Goal: Information Seeking & Learning: Learn about a topic

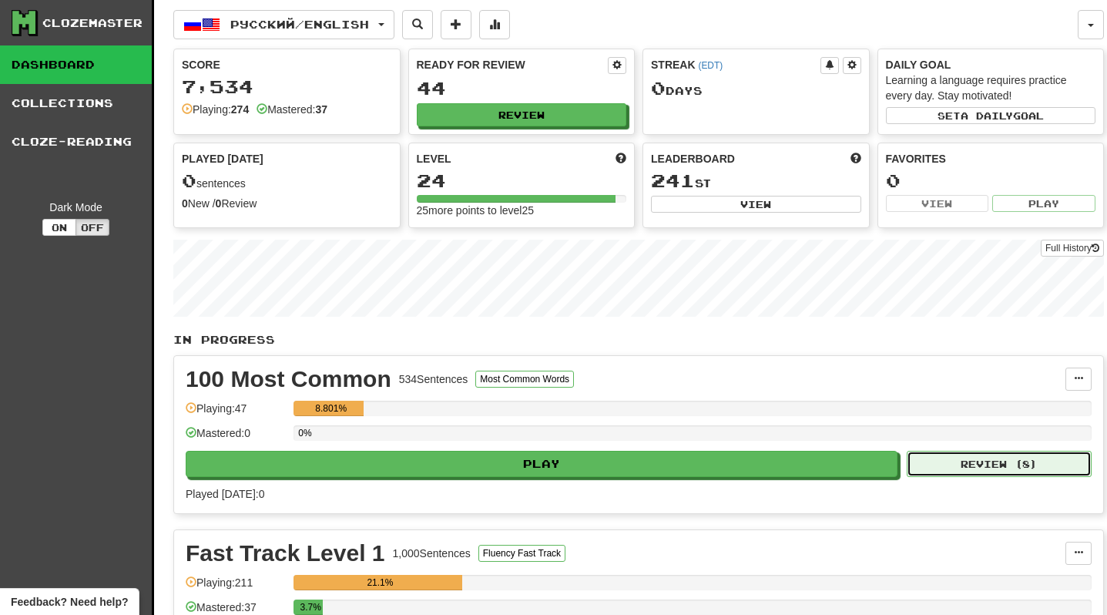
click at [974, 458] on button "Review ( 8 )" at bounding box center [999, 464] width 185 height 26
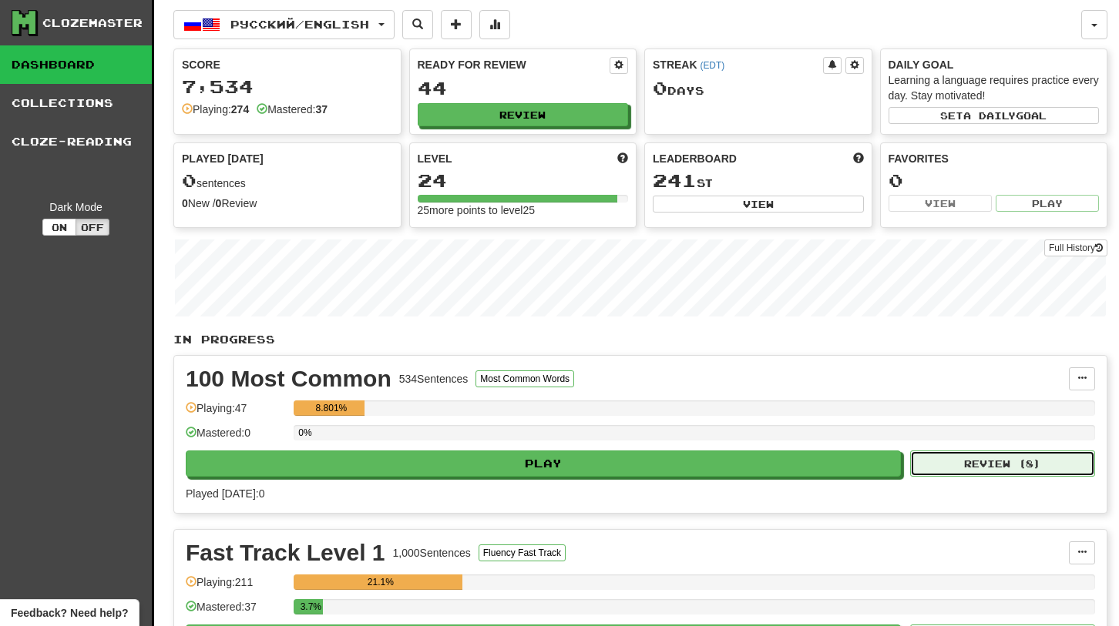
select select "**"
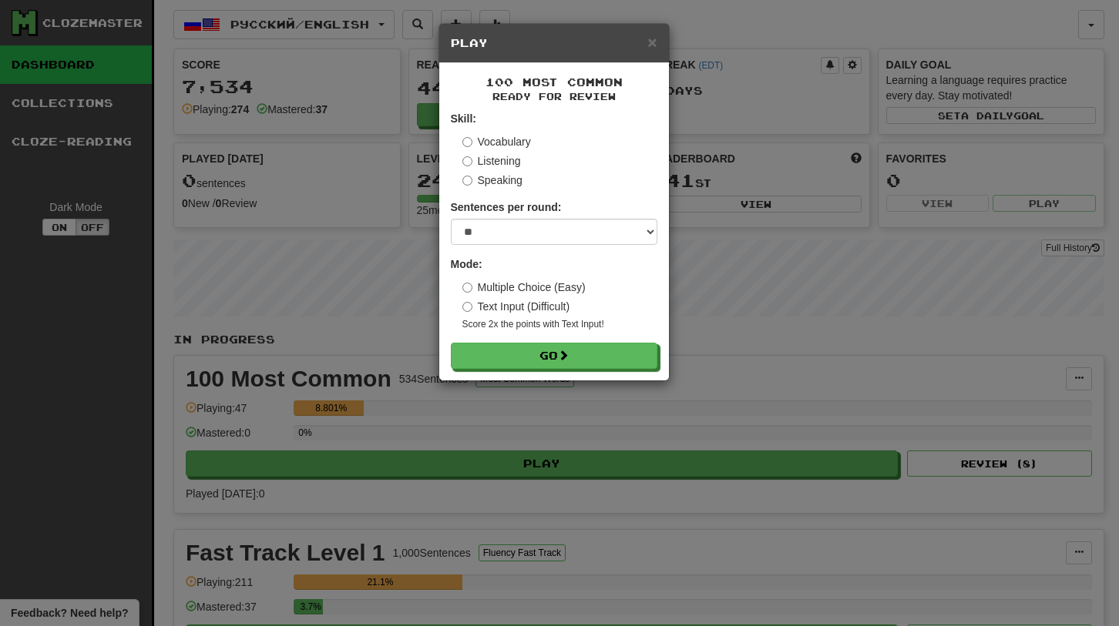
click at [517, 288] on label "Multiple Choice (Easy)" at bounding box center [523, 287] width 123 height 15
click at [542, 353] on button "Go" at bounding box center [554, 357] width 206 height 26
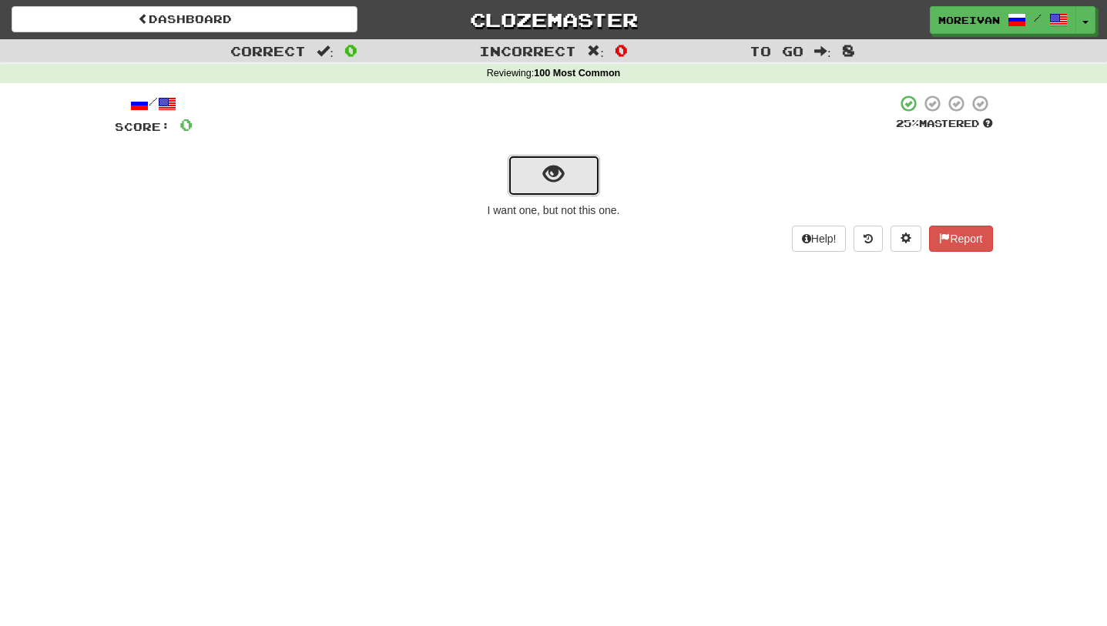
click at [577, 174] on button "show sentence" at bounding box center [554, 176] width 92 height 42
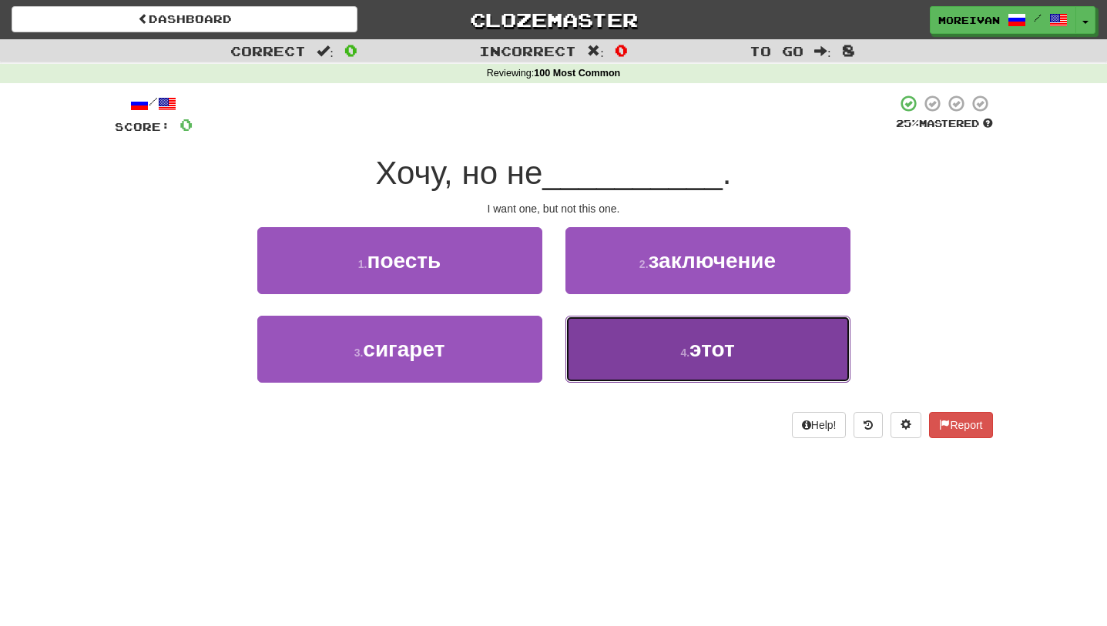
click at [704, 354] on span "этот" at bounding box center [711, 349] width 45 height 24
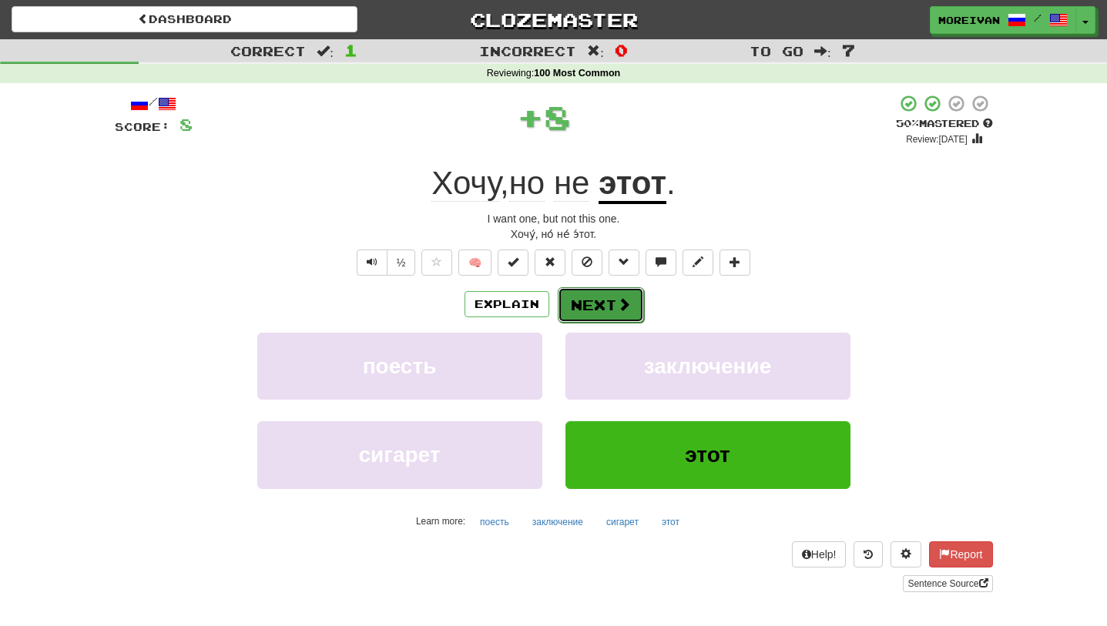
click at [617, 304] on span at bounding box center [624, 304] width 14 height 14
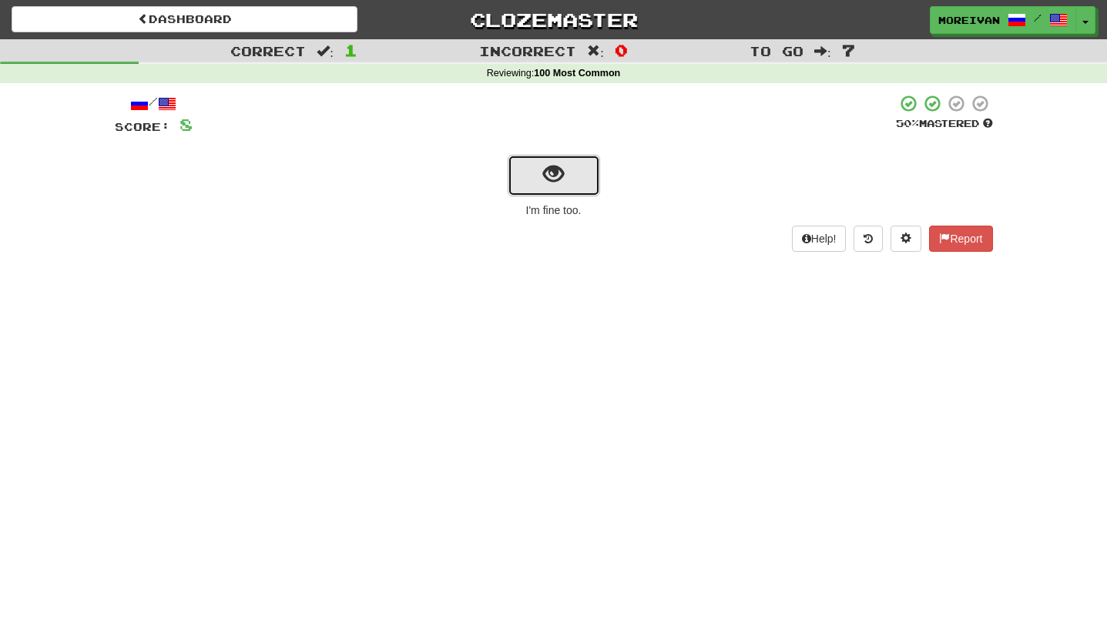
click at [589, 192] on button "show sentence" at bounding box center [554, 176] width 92 height 42
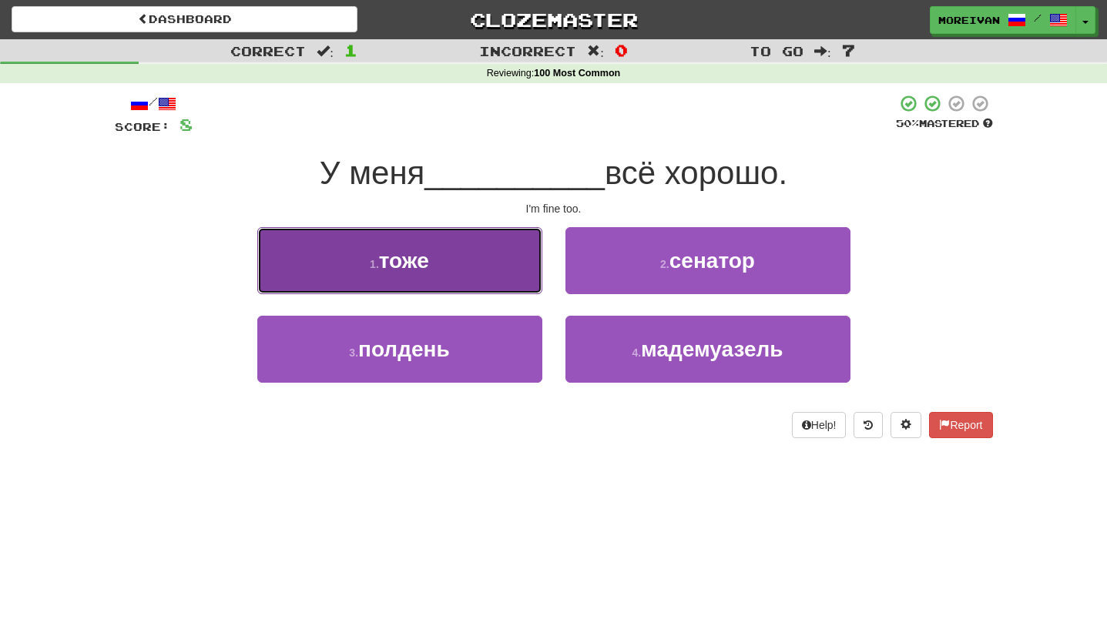
click at [421, 260] on span "тоже" at bounding box center [404, 261] width 50 height 24
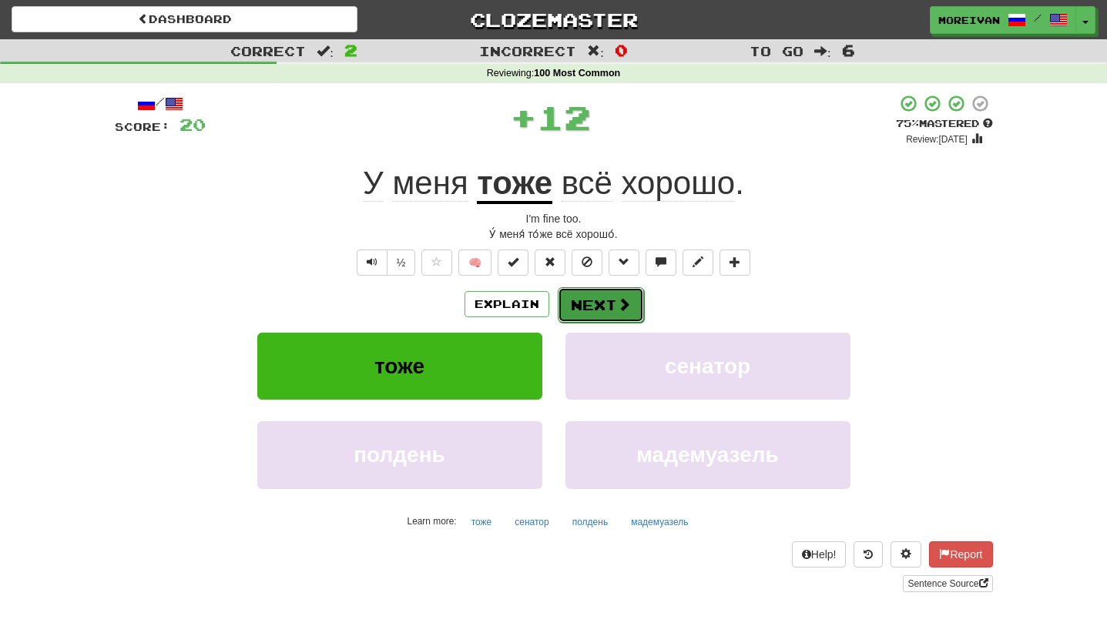
click at [575, 311] on button "Next" at bounding box center [601, 304] width 86 height 35
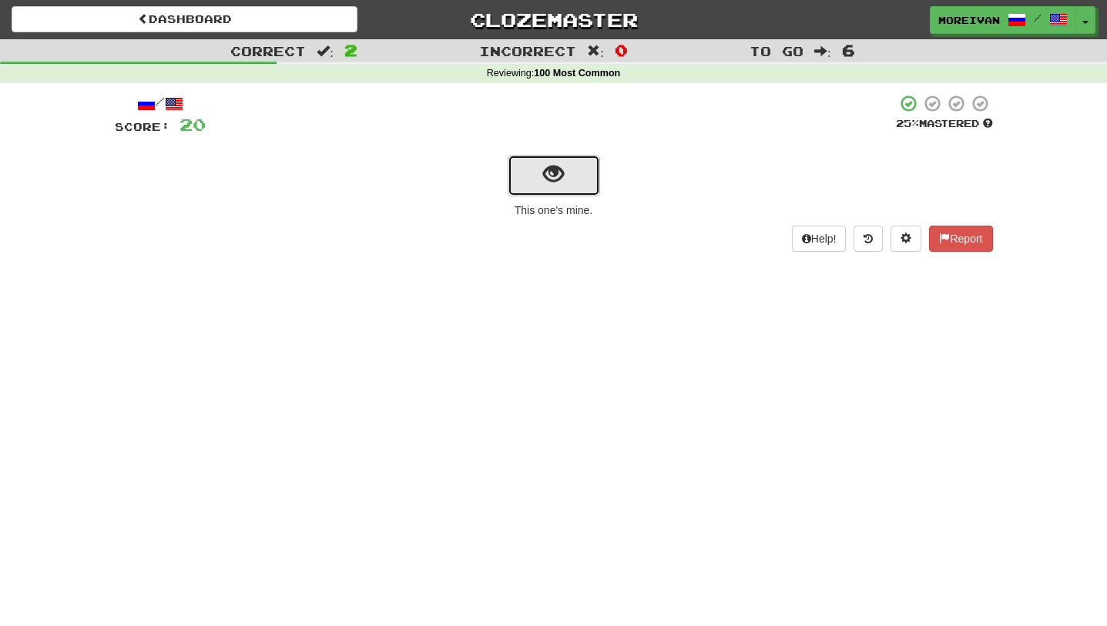
click at [549, 171] on span "show sentence" at bounding box center [553, 174] width 21 height 21
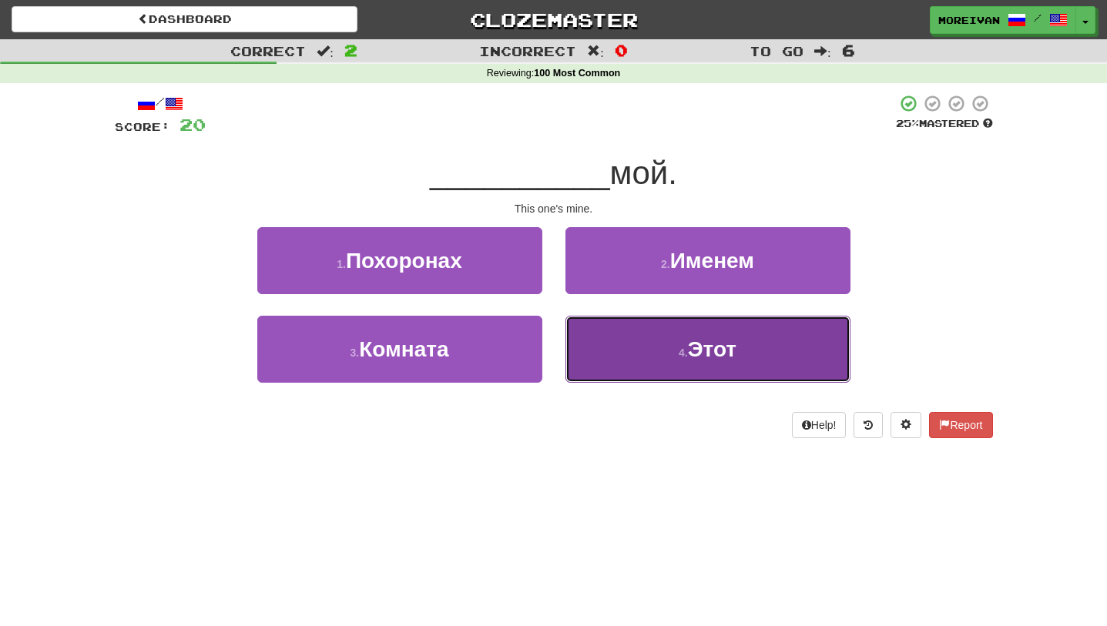
click at [684, 367] on button "4 . Этот" at bounding box center [707, 349] width 285 height 67
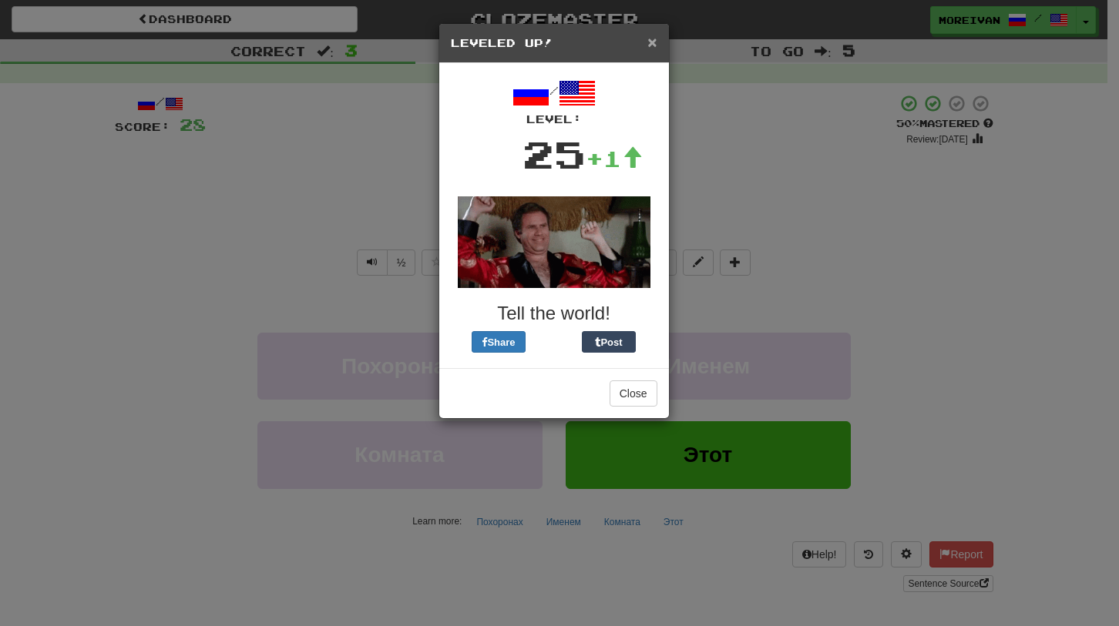
click at [655, 44] on span "×" at bounding box center [651, 42] width 9 height 18
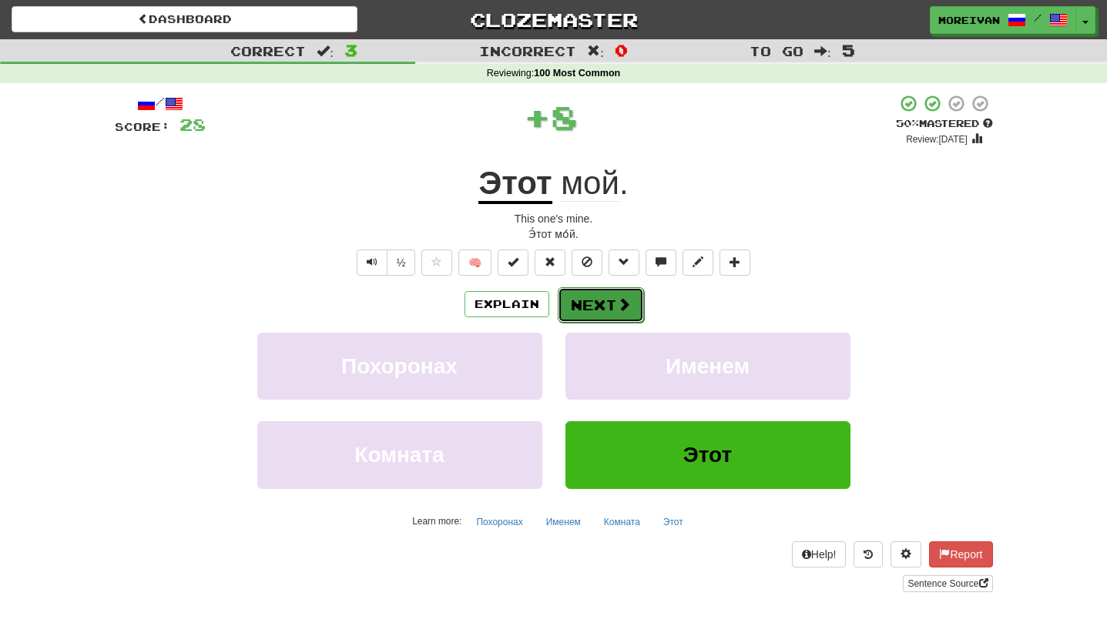
click at [622, 293] on button "Next" at bounding box center [601, 304] width 86 height 35
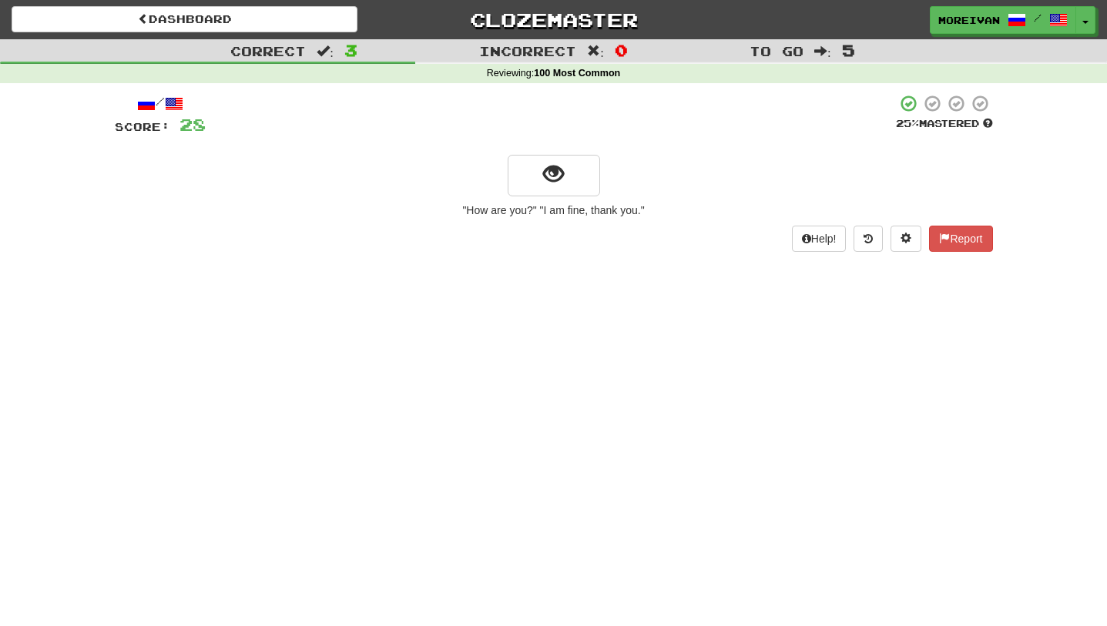
click at [575, 150] on div "/ Score: 28 25 % Mastered "How are you?" "I am fine, thank you." Help! Report" at bounding box center [554, 173] width 878 height 158
click at [579, 169] on button "show sentence" at bounding box center [554, 176] width 92 height 42
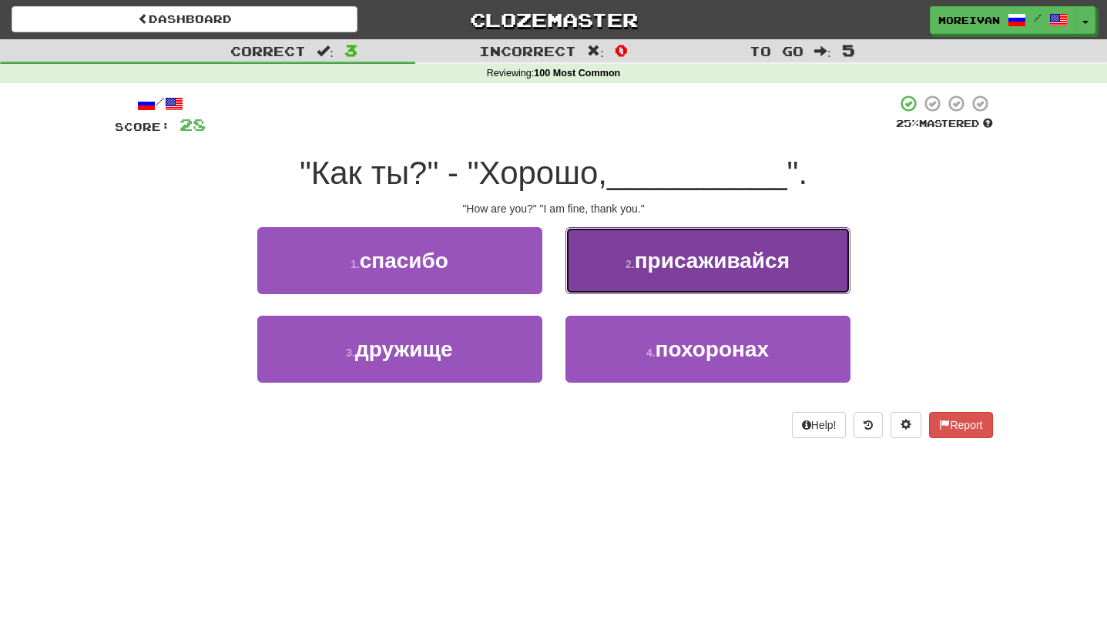
click at [683, 261] on span "присаживайся" at bounding box center [712, 261] width 155 height 24
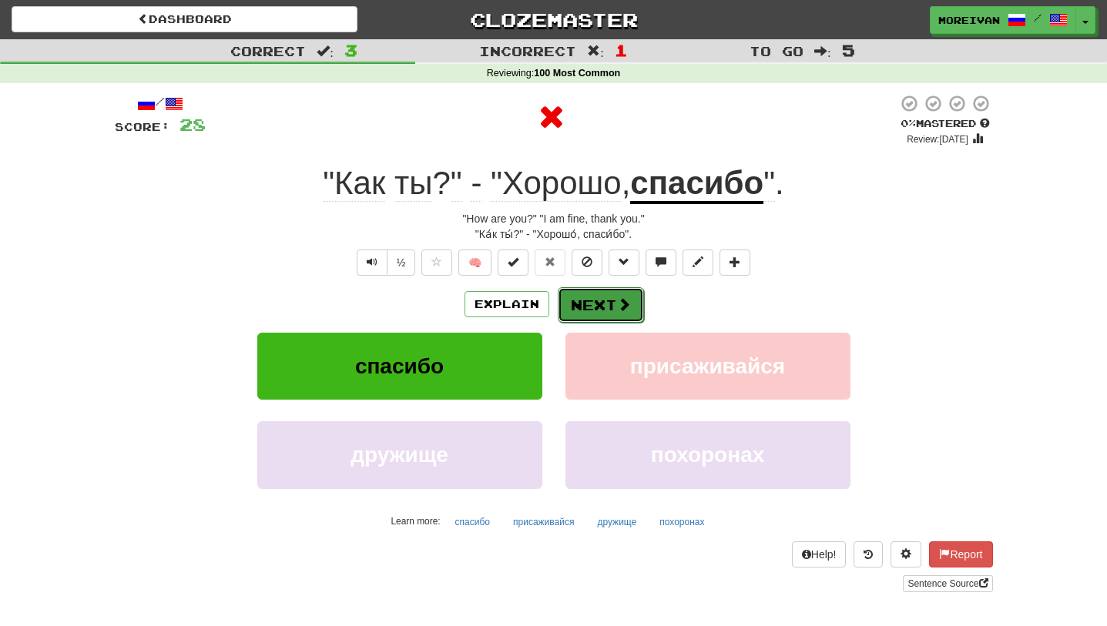
click at [609, 293] on button "Next" at bounding box center [601, 304] width 86 height 35
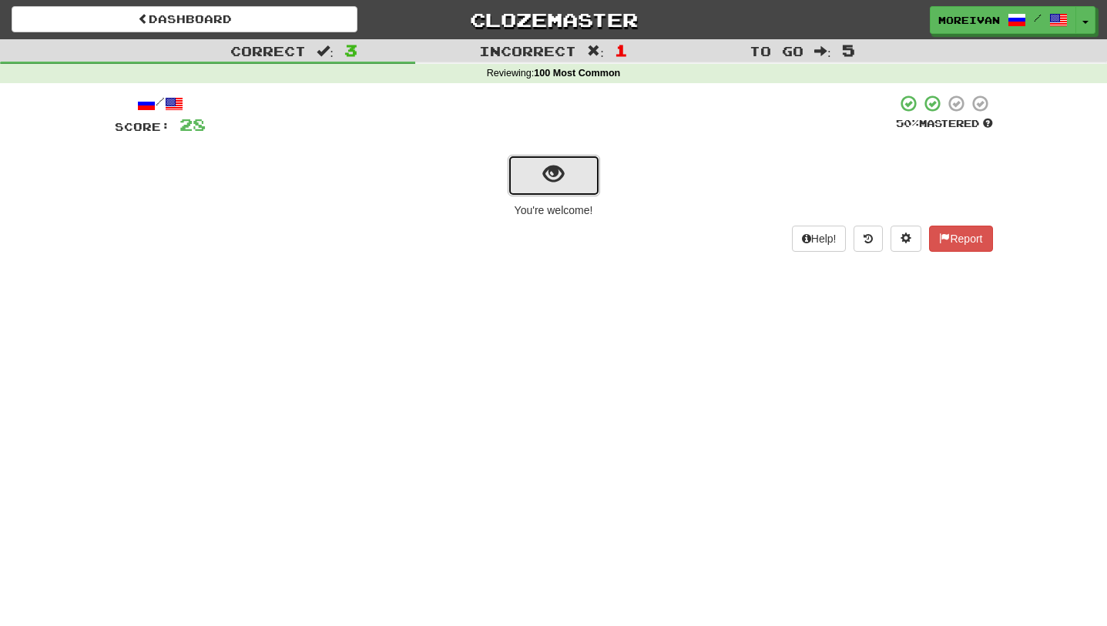
click at [579, 177] on button "show sentence" at bounding box center [554, 176] width 92 height 42
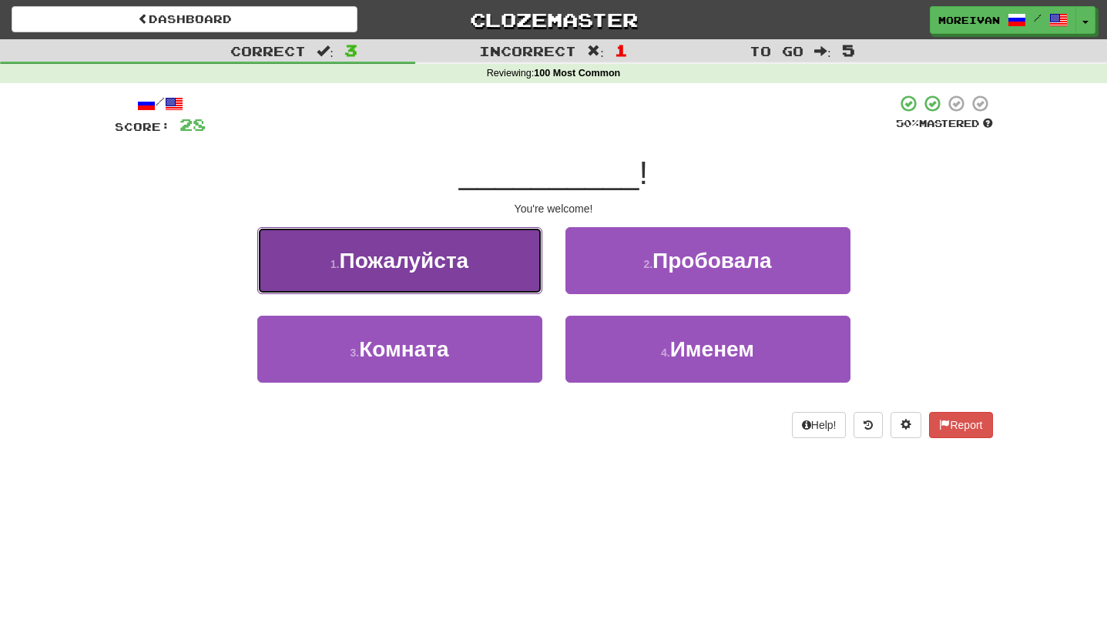
click at [506, 253] on button "1 . Пожалуйста" at bounding box center [399, 260] width 285 height 67
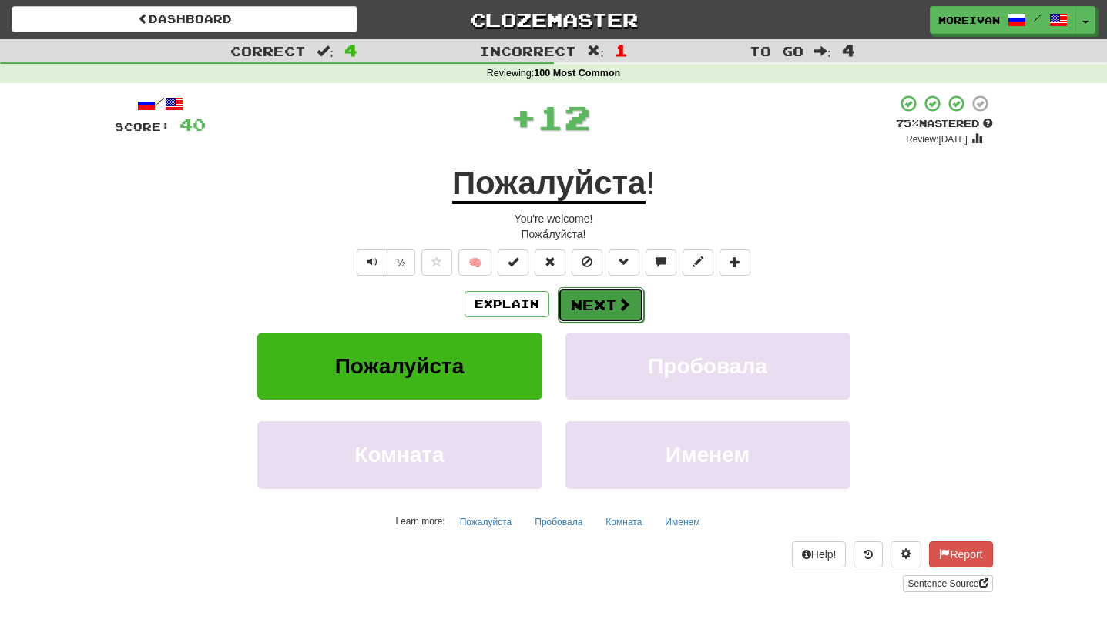
click at [615, 308] on button "Next" at bounding box center [601, 304] width 86 height 35
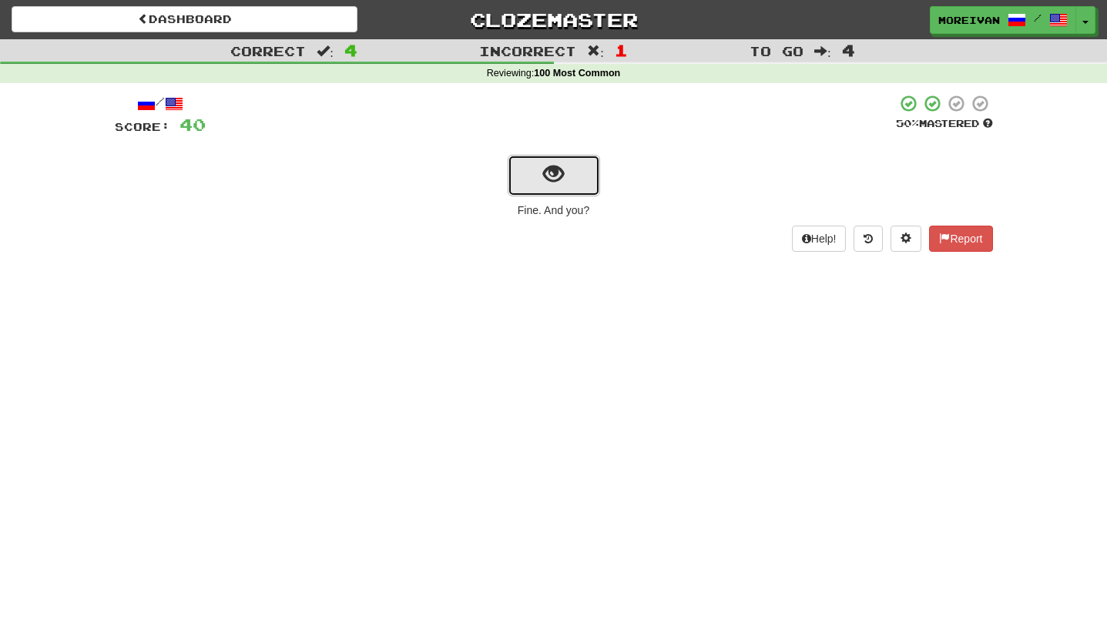
click at [586, 178] on button "show sentence" at bounding box center [554, 176] width 92 height 42
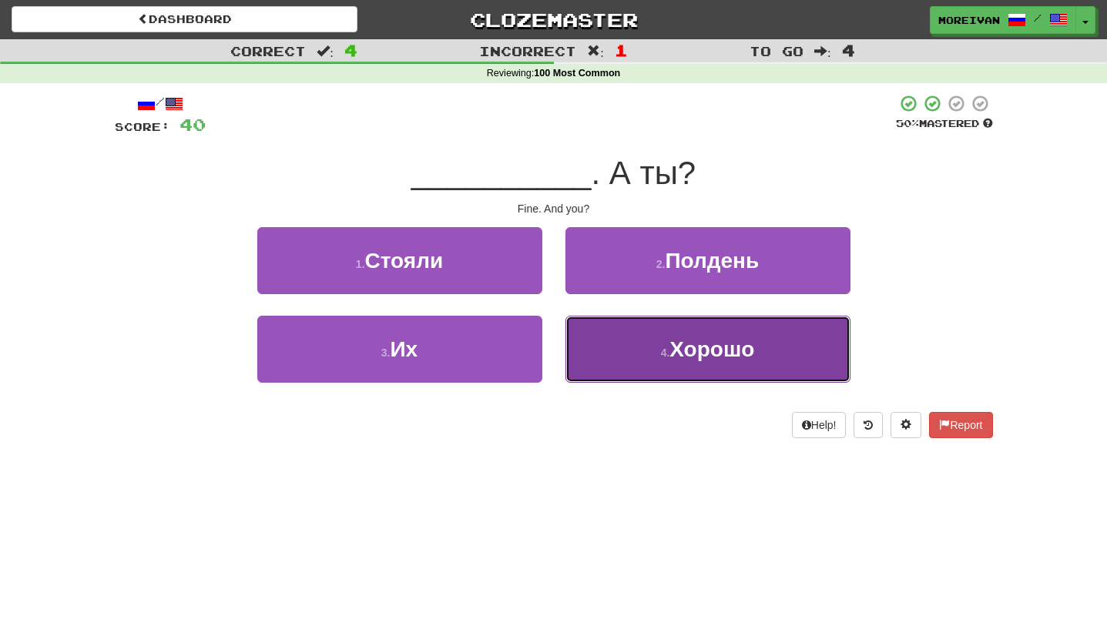
click at [628, 343] on button "4 . Хорошо" at bounding box center [707, 349] width 285 height 67
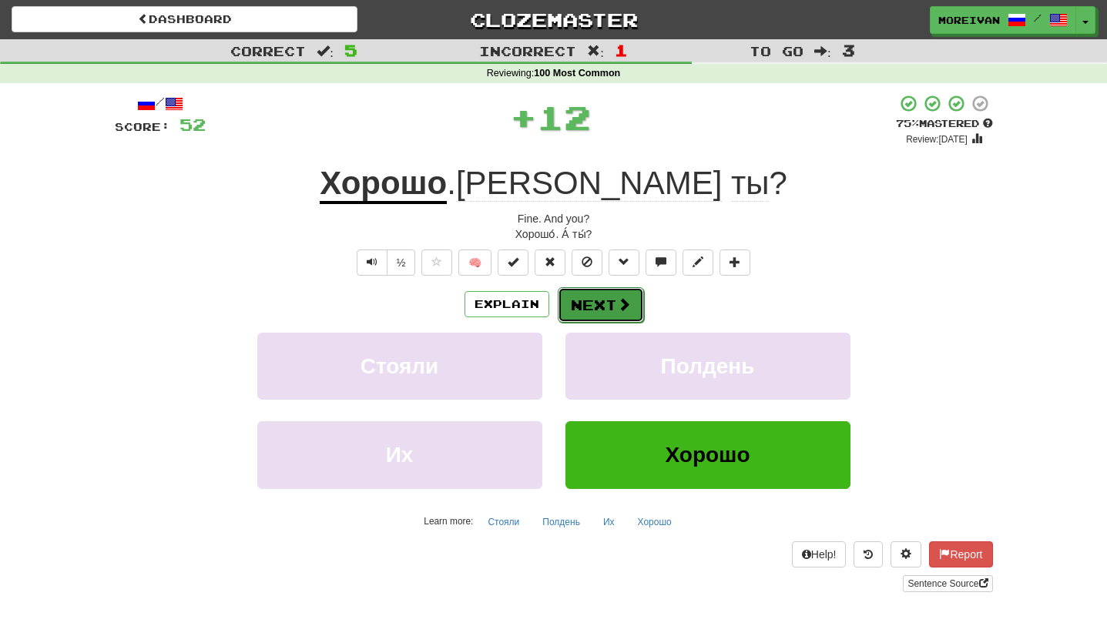
click at [603, 292] on button "Next" at bounding box center [601, 304] width 86 height 35
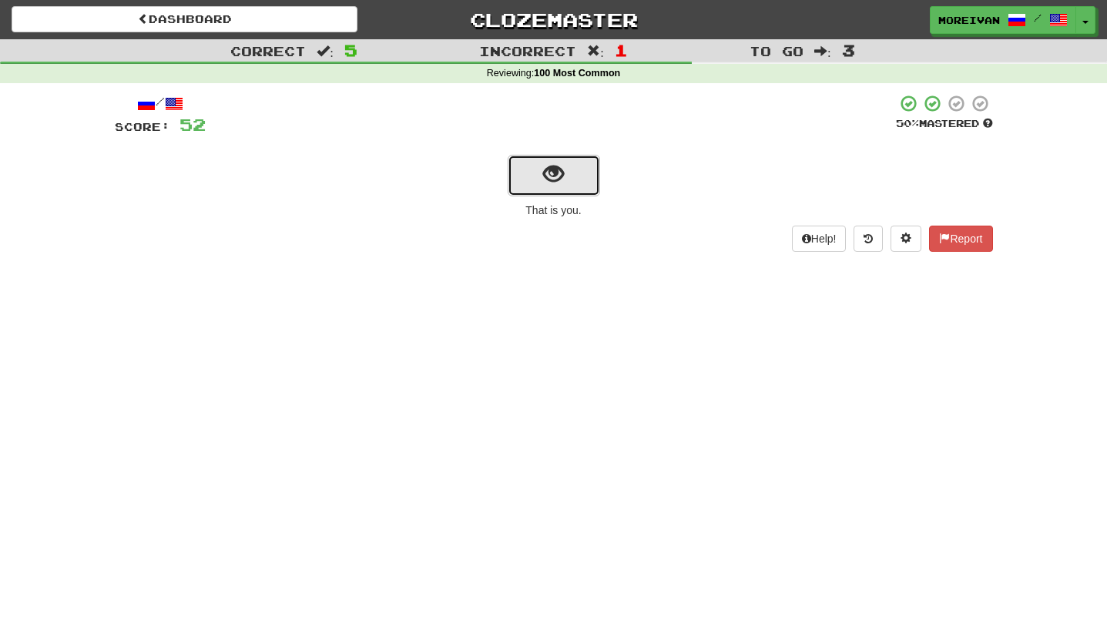
click at [580, 168] on button "show sentence" at bounding box center [554, 176] width 92 height 42
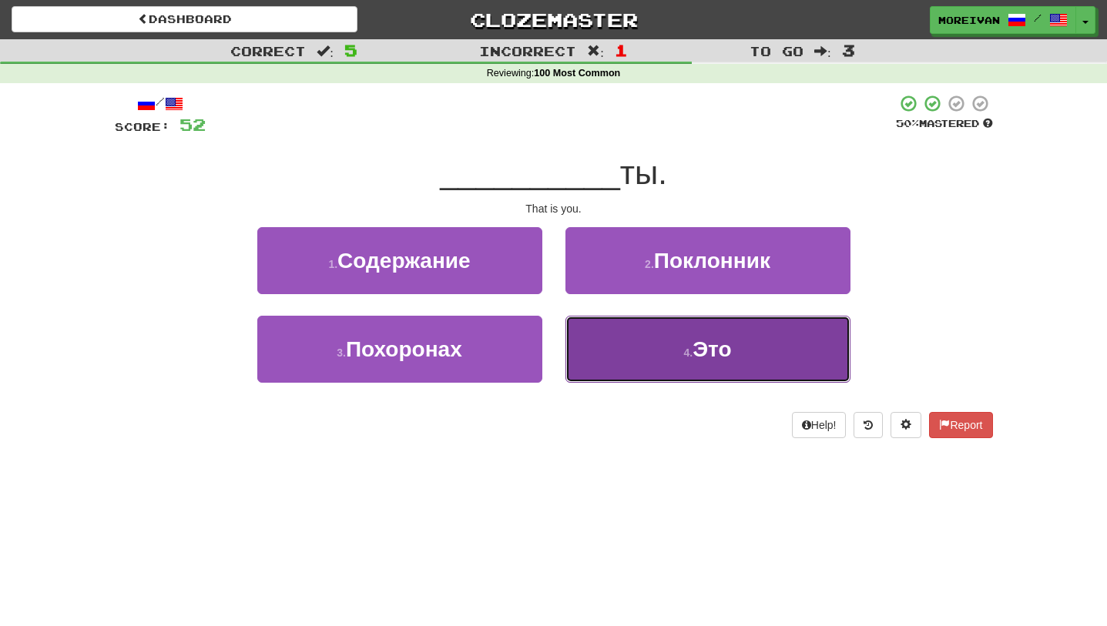
click at [609, 345] on button "4 . Это" at bounding box center [707, 349] width 285 height 67
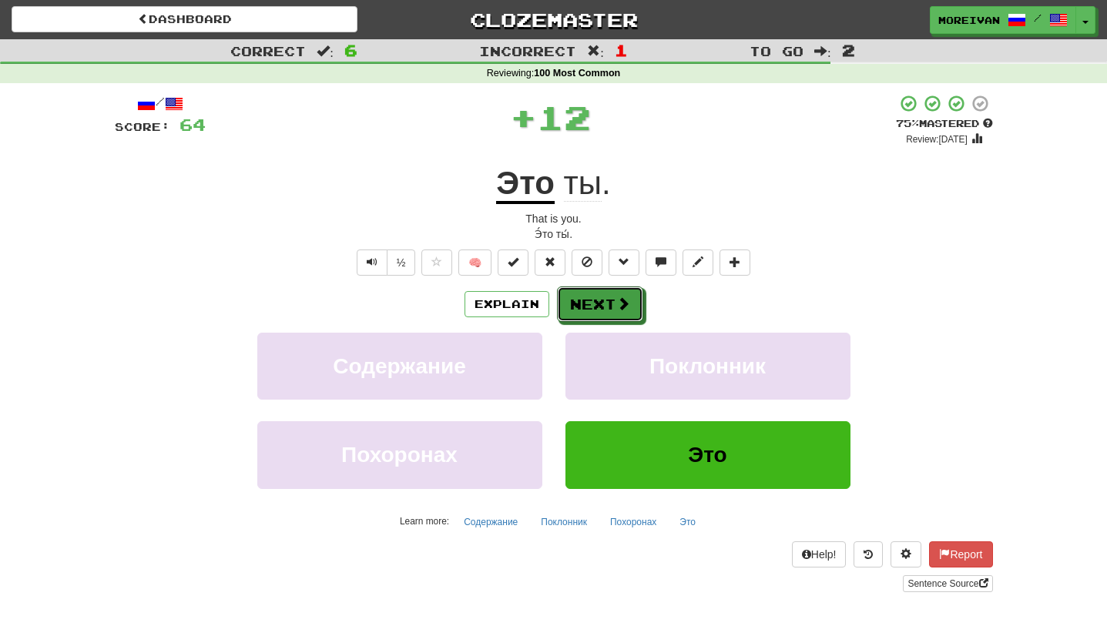
click at [628, 307] on span at bounding box center [623, 304] width 14 height 14
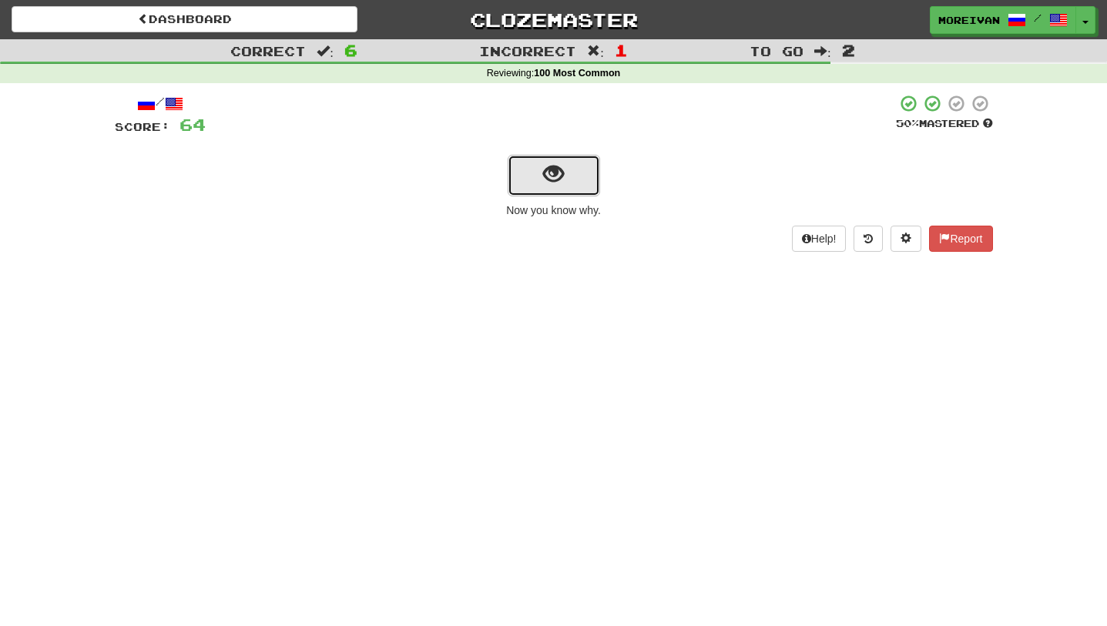
click at [584, 164] on button "show sentence" at bounding box center [554, 176] width 92 height 42
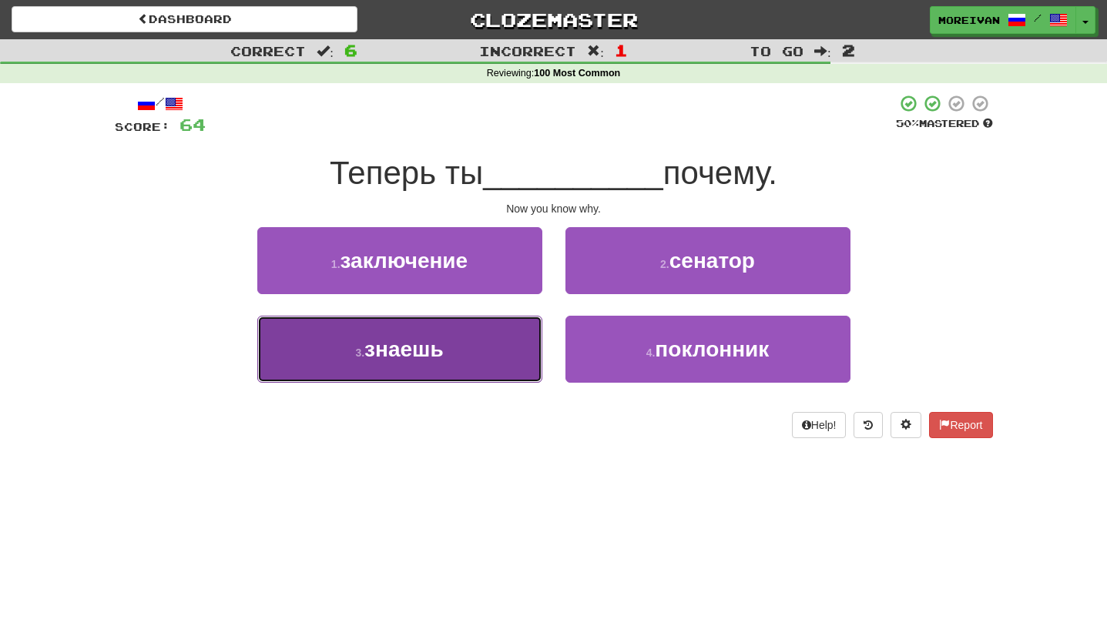
click at [501, 348] on button "3 . знаешь" at bounding box center [399, 349] width 285 height 67
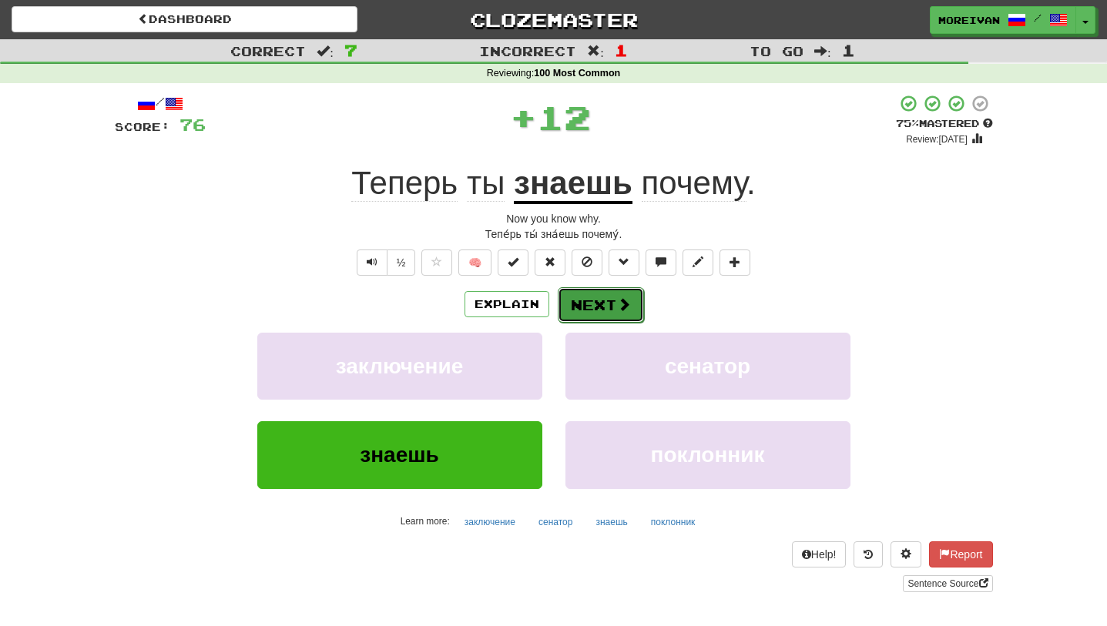
click at [602, 294] on button "Next" at bounding box center [601, 304] width 86 height 35
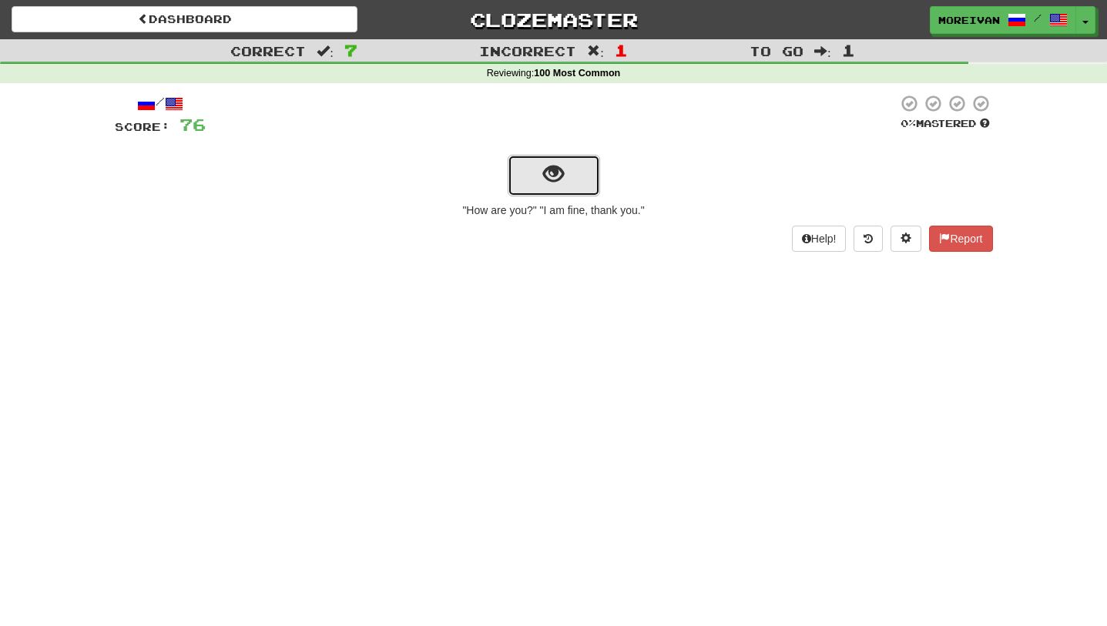
click at [568, 173] on button "show sentence" at bounding box center [554, 176] width 92 height 42
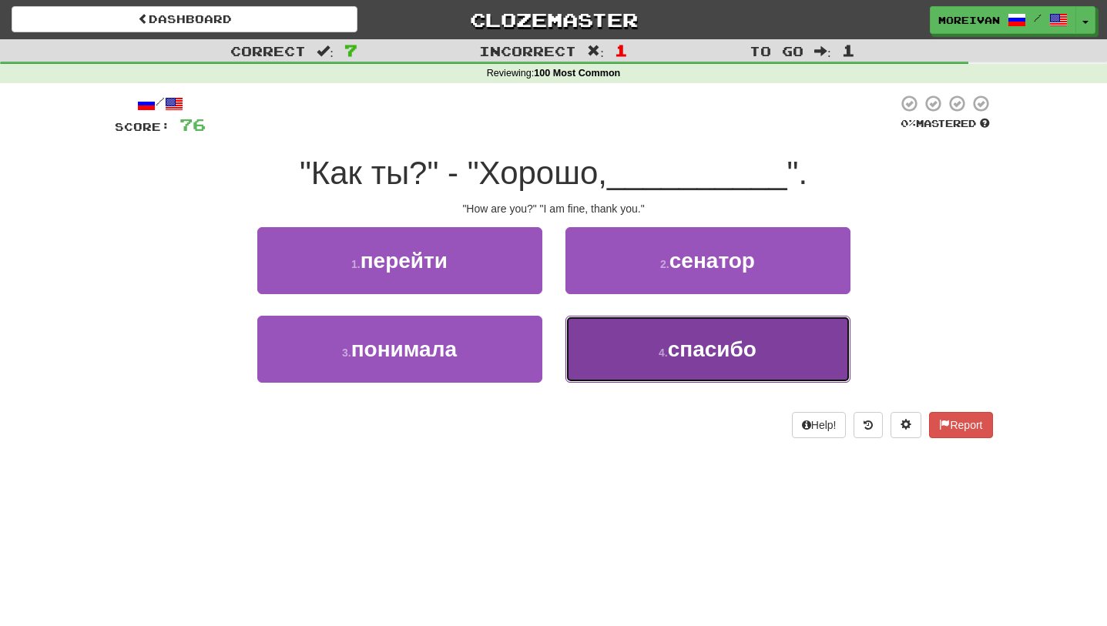
click at [670, 357] on span "спасибо" at bounding box center [712, 349] width 89 height 24
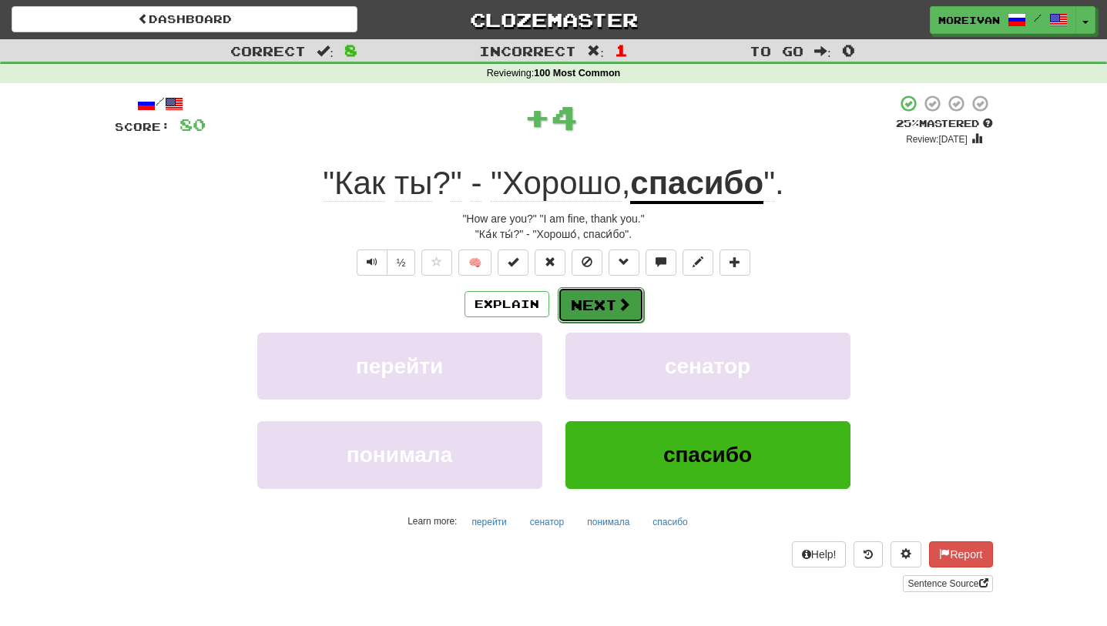
click at [597, 311] on button "Next" at bounding box center [601, 304] width 86 height 35
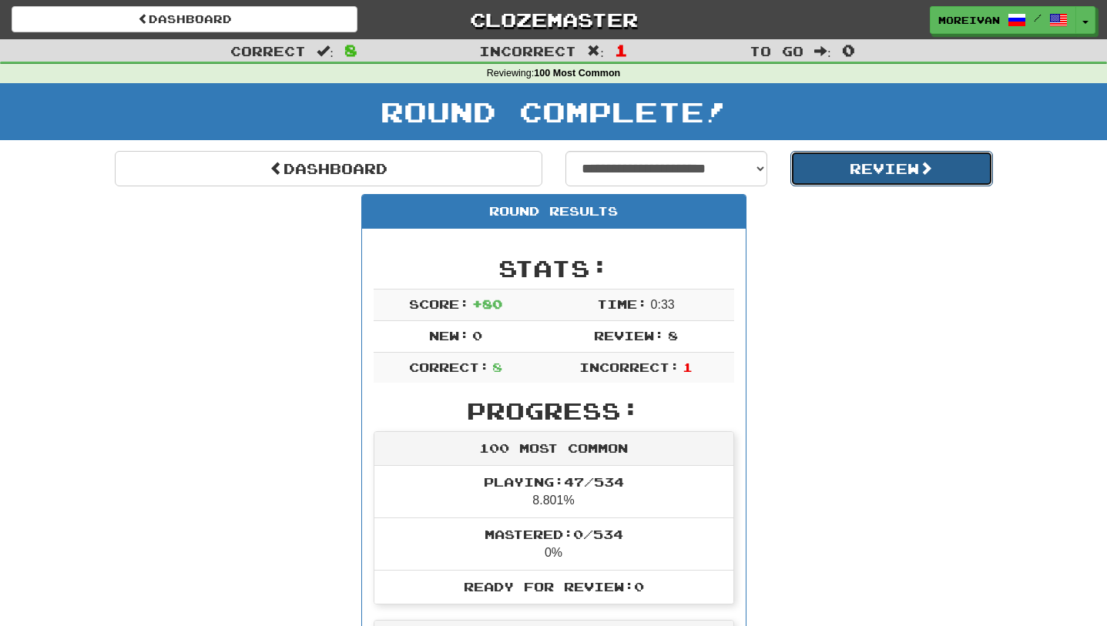
click at [860, 171] on button "Review" at bounding box center [891, 168] width 203 height 35
